Goal: Information Seeking & Learning: Learn about a topic

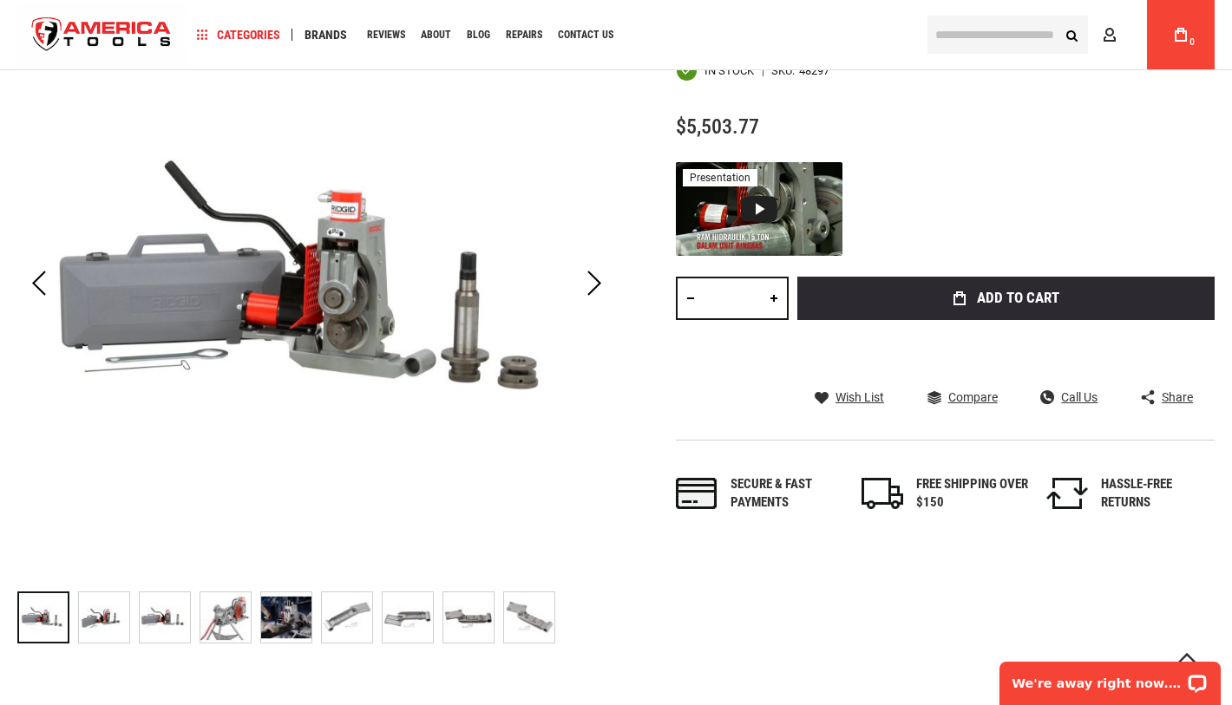
scroll to position [311, 0]
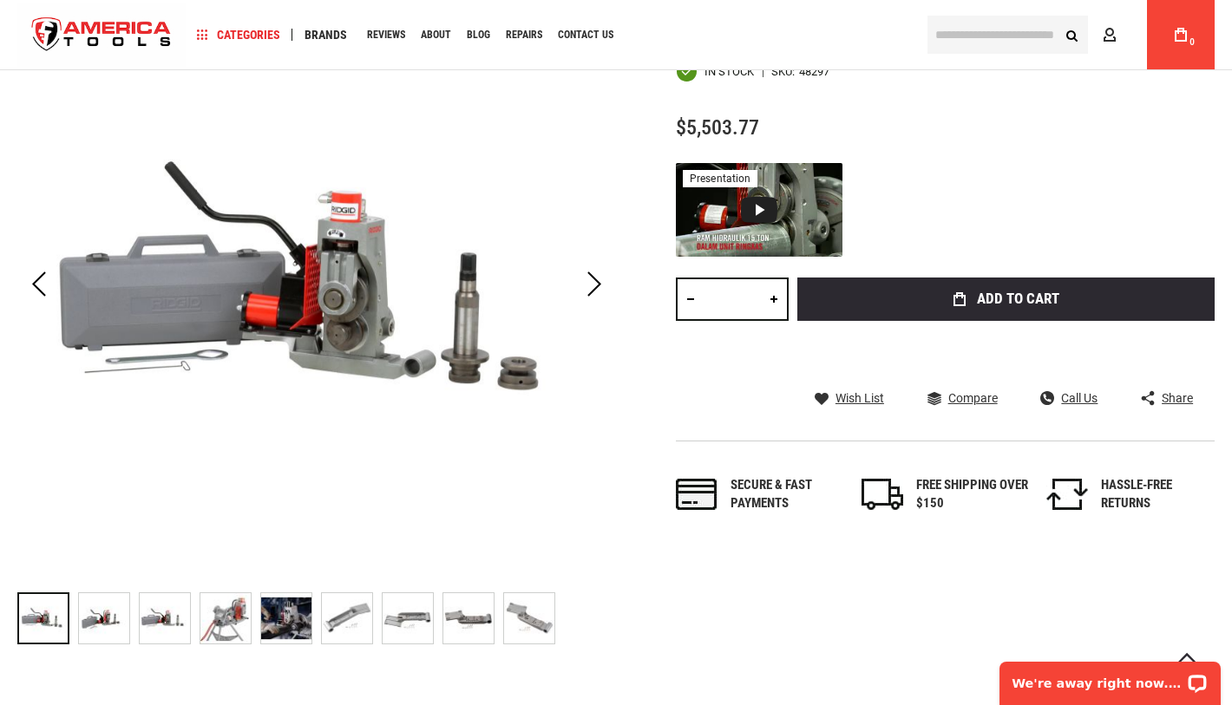
click at [106, 626] on img "RIDGID 48297 918 ROLL GROOVER W/300 POWER DRIVE MOUNT KIT" at bounding box center [104, 619] width 50 height 50
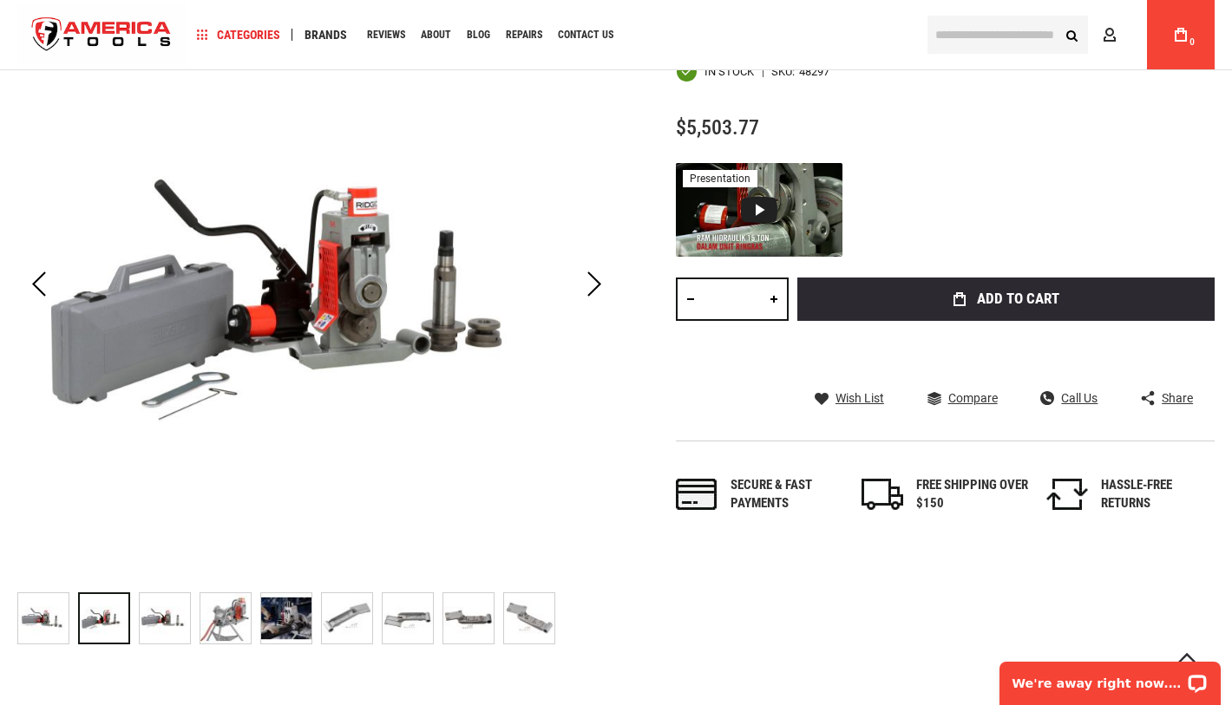
click at [158, 617] on img "RIDGID 48297 918 ROLL GROOVER W/300 POWER DRIVE MOUNT KIT" at bounding box center [165, 619] width 50 height 50
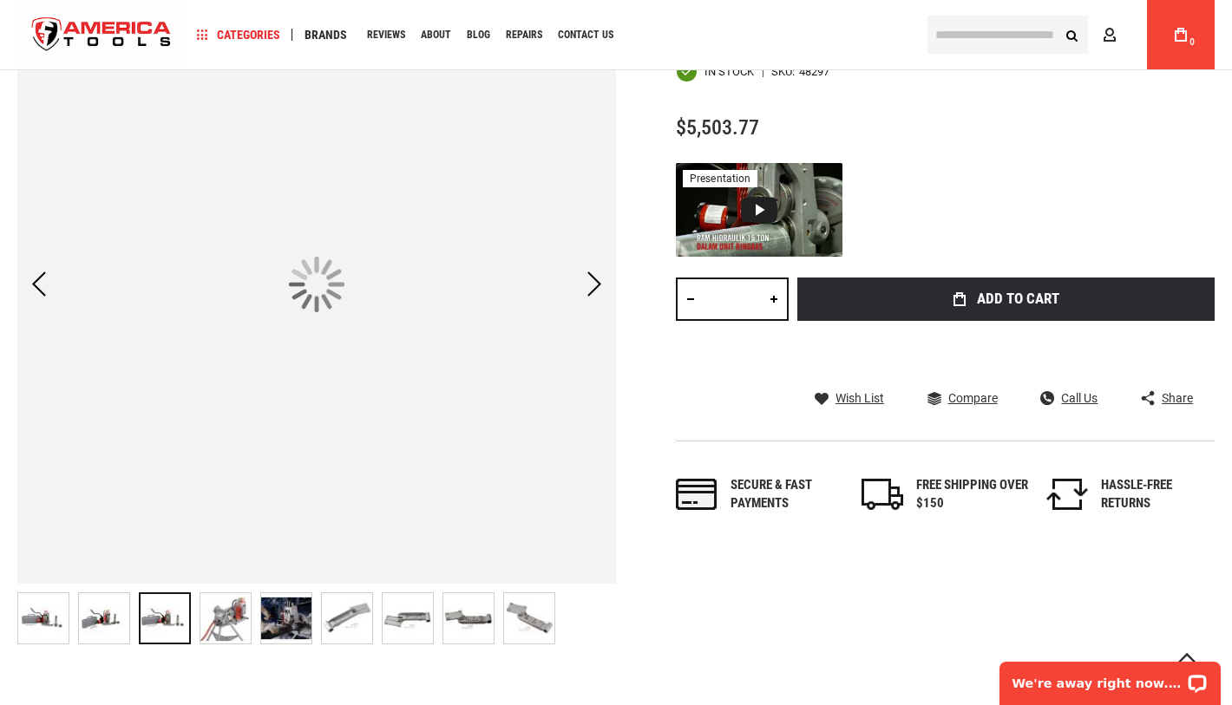
click at [254, 623] on div "RIDGID 48297 918 ROLL GROOVER W/300 POWER DRIVE MOUNT KIT" at bounding box center [230, 618] width 61 height 69
click at [336, 623] on img "RIDGID 48297 918 ROLL GROOVER W/300 POWER DRIVE MOUNT KIT" at bounding box center [347, 619] width 50 height 50
click at [224, 618] on img "RIDGID 48297 918 ROLL GROOVER W/300 POWER DRIVE MOUNT KIT" at bounding box center [225, 619] width 50 height 50
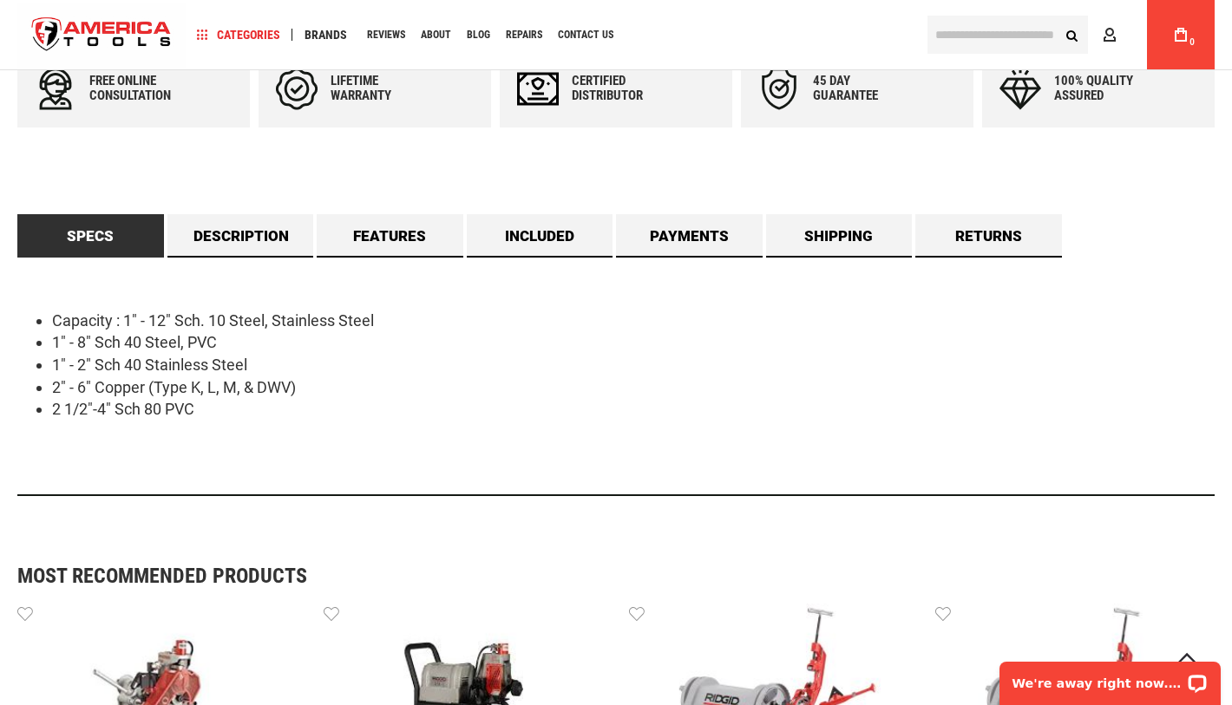
scroll to position [795, 0]
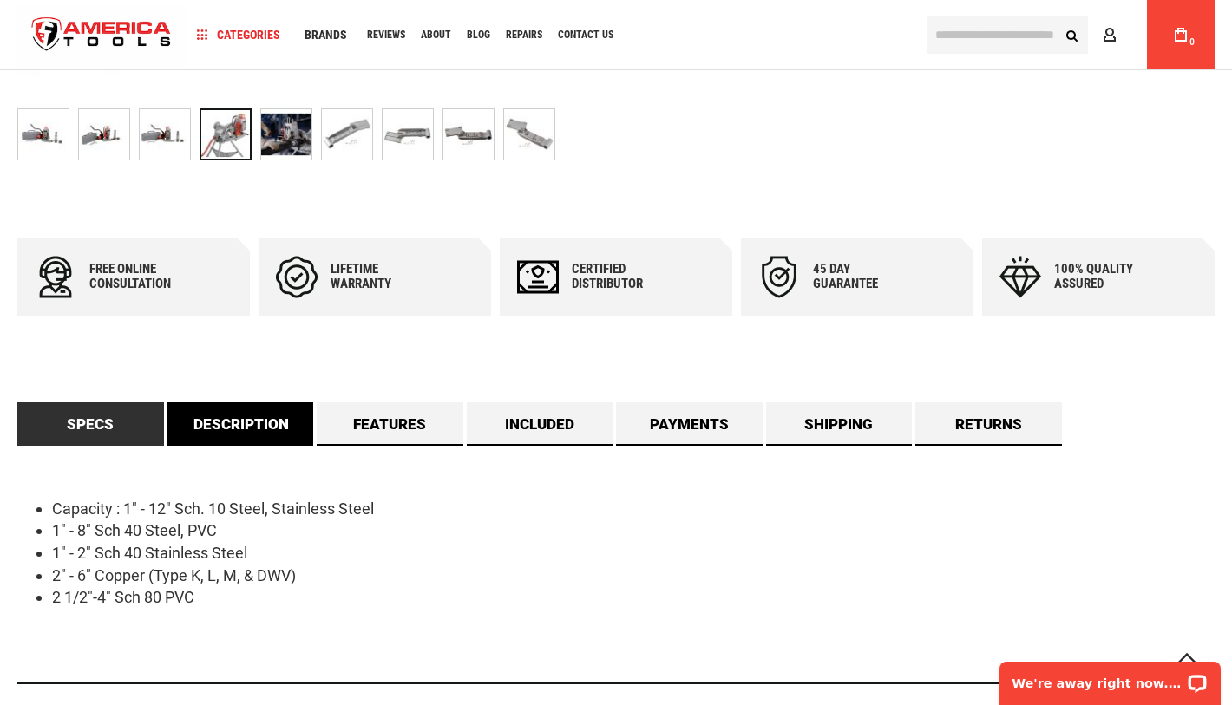
click at [242, 430] on link "Description" at bounding box center [240, 424] width 147 height 43
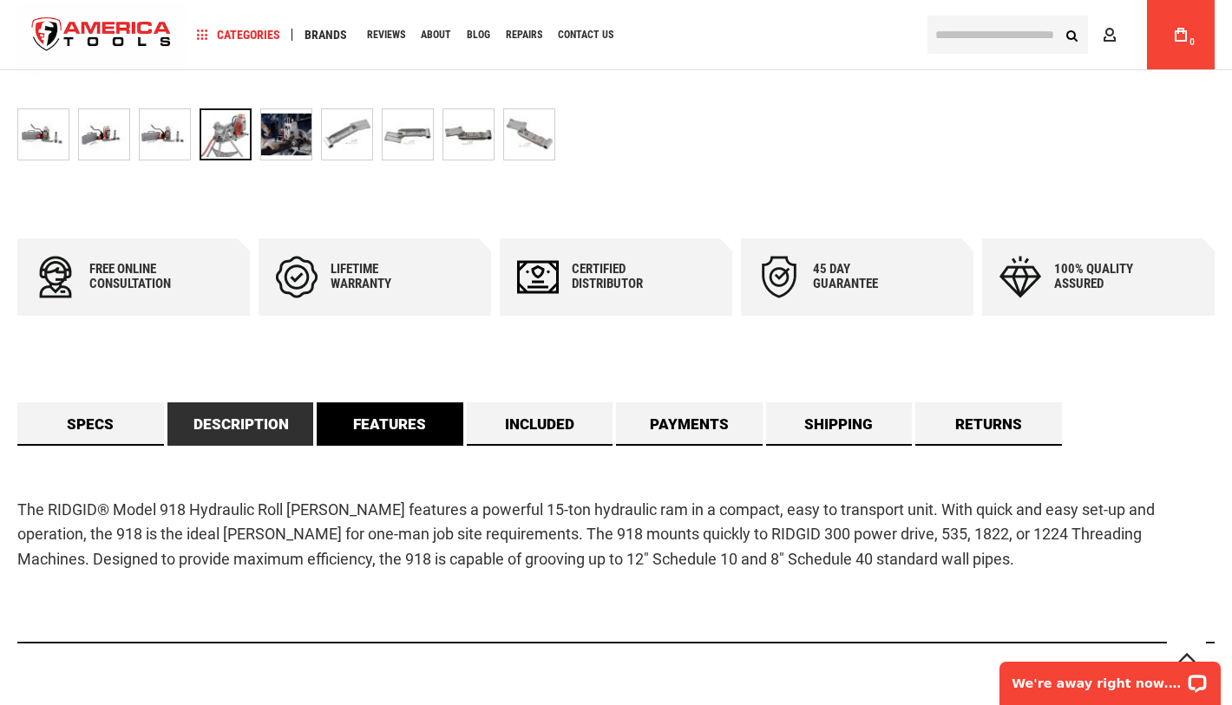
click at [350, 430] on link "Features" at bounding box center [390, 424] width 147 height 43
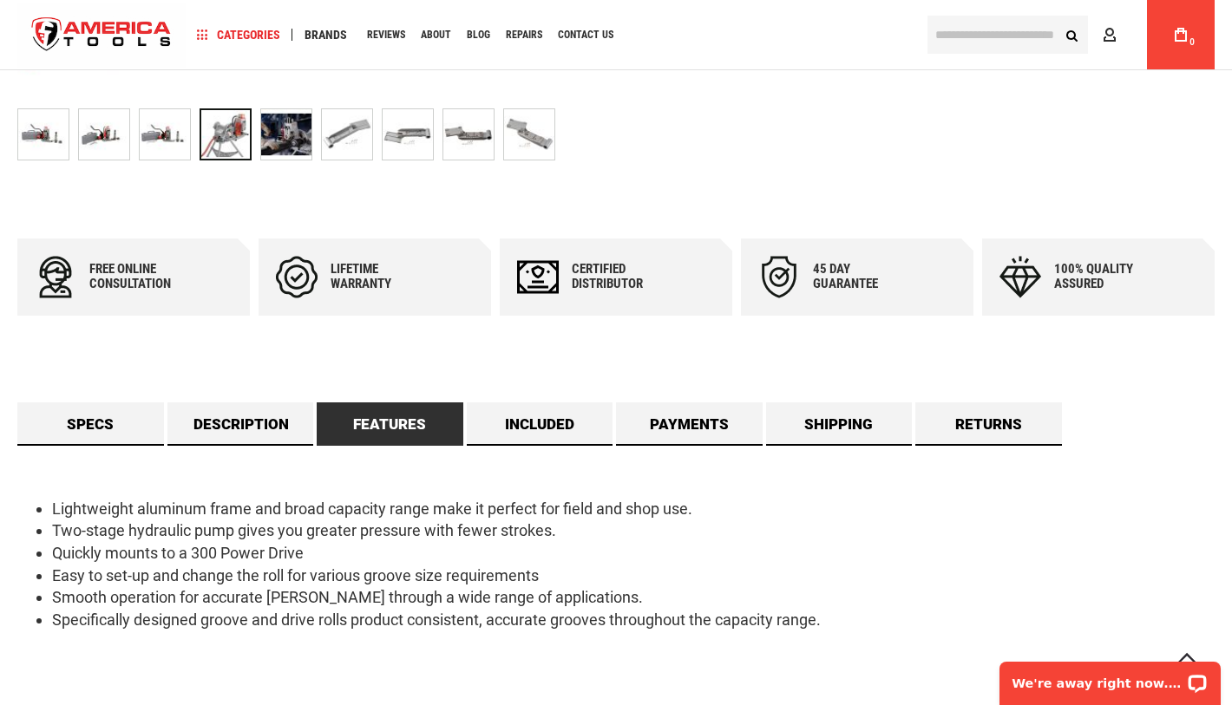
click at [447, 426] on link "Features" at bounding box center [390, 424] width 147 height 43
click at [584, 418] on link "Included" at bounding box center [540, 424] width 147 height 43
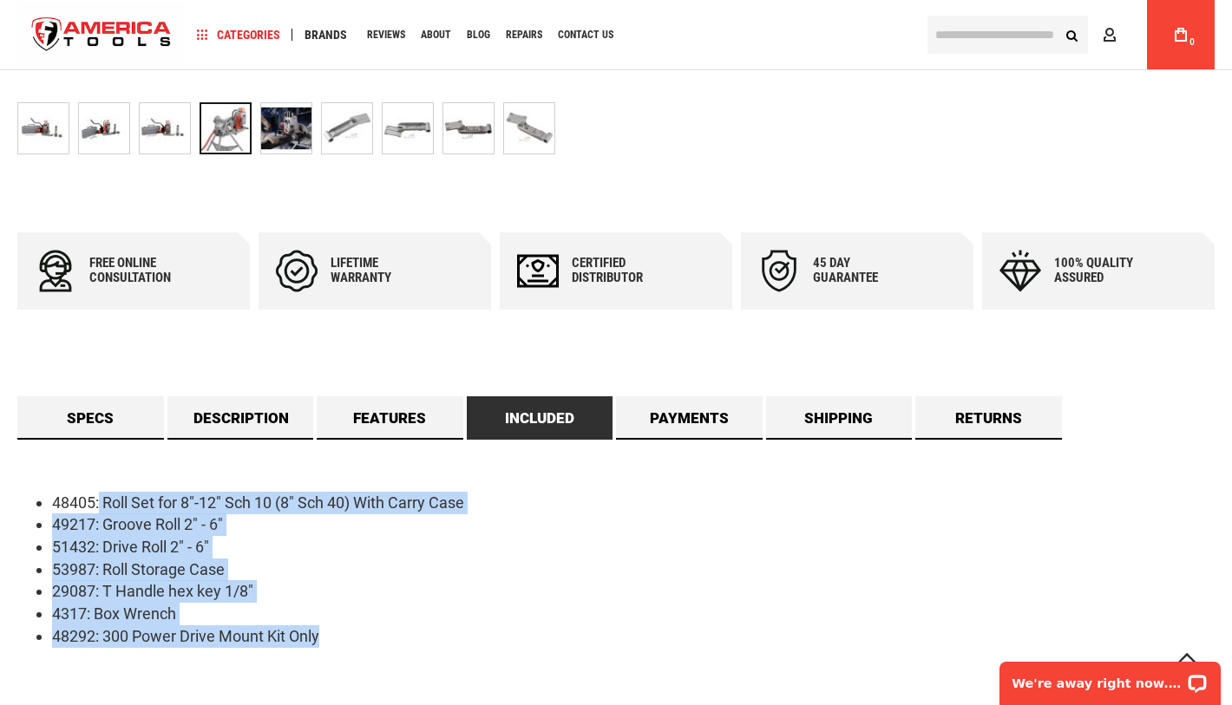
scroll to position [810, 0]
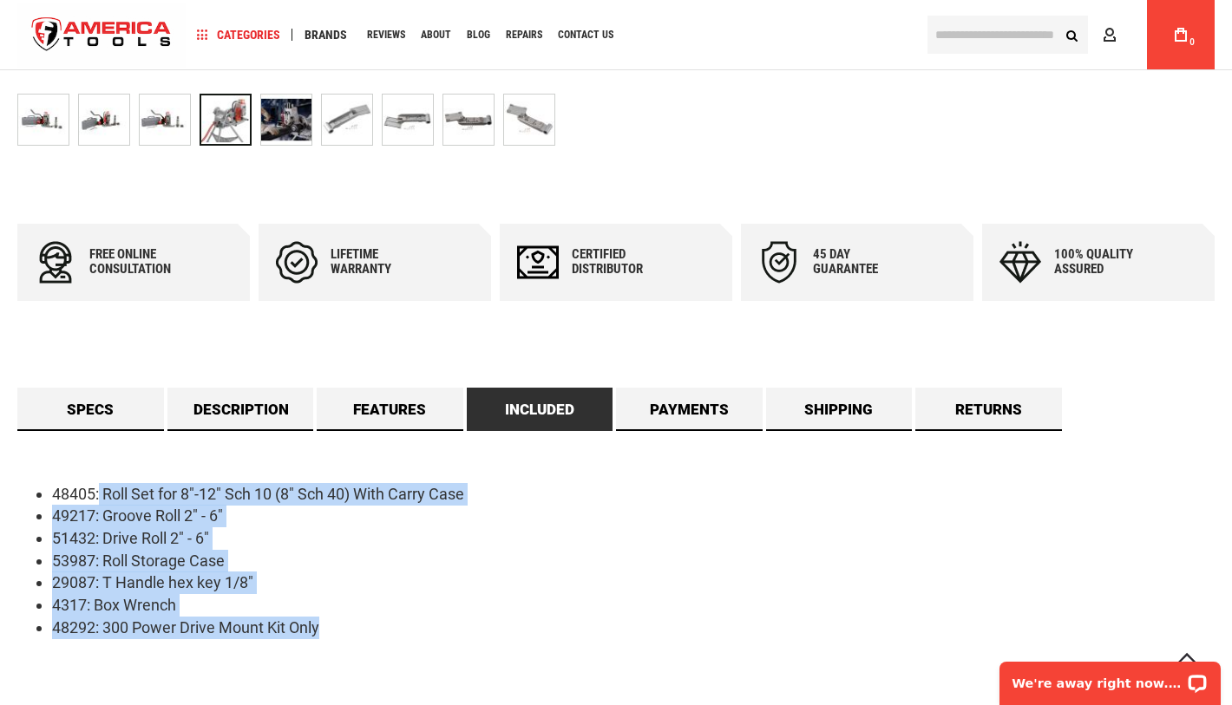
drag, startPoint x: 99, startPoint y: 513, endPoint x: 383, endPoint y: 670, distance: 324.3
click at [386, 677] on div "48405: Roll Set for 8"-12" Sch 10 (8" Sch 40) With Carry Case 49217: Groove Rol…" at bounding box center [615, 573] width 1197 height 284
click at [366, 601] on li "4317: Box Wrench" at bounding box center [633, 605] width 1163 height 23
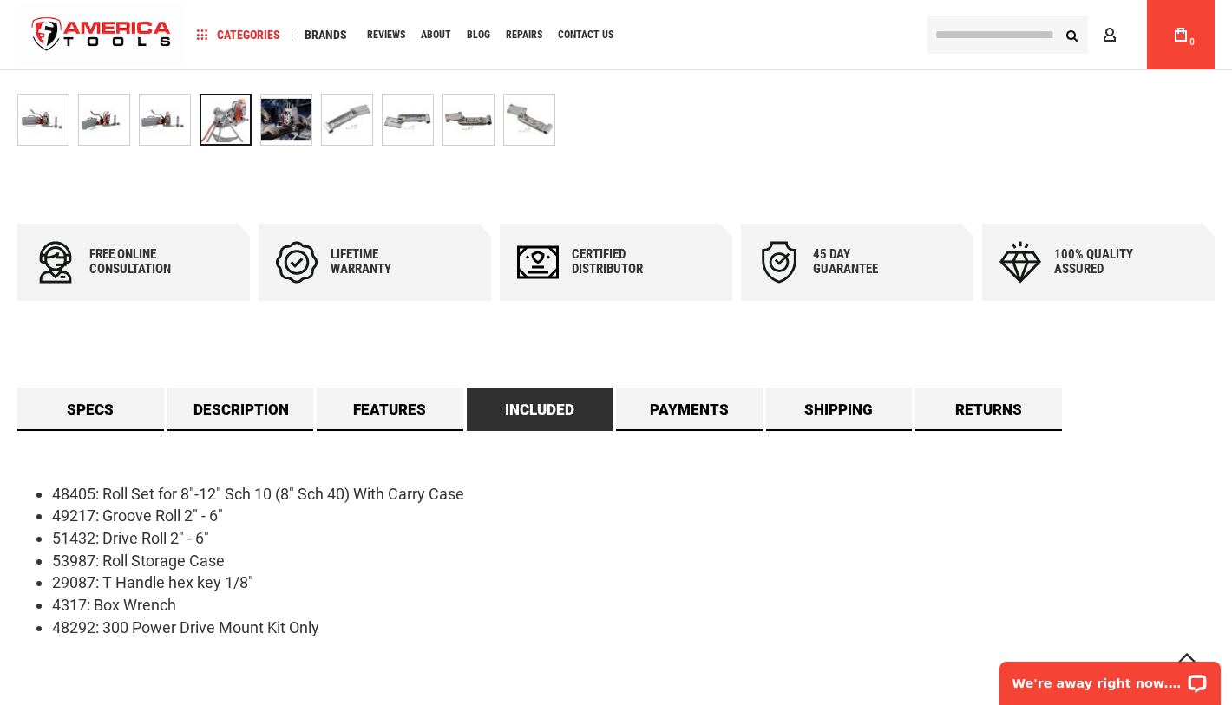
scroll to position [0, 0]
